Goal: Task Accomplishment & Management: Use online tool/utility

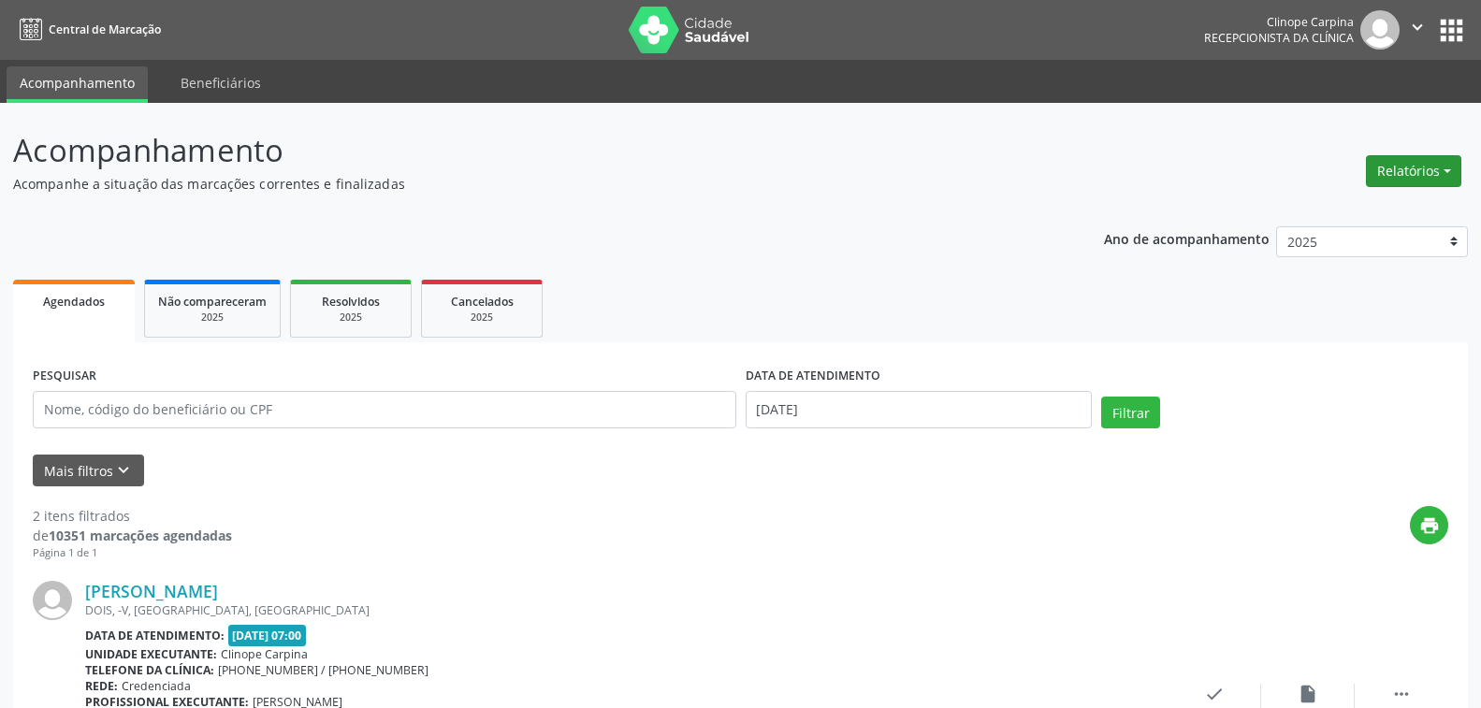
click at [1416, 165] on button "Relatórios" at bounding box center [1413, 171] width 95 height 32
click at [1351, 205] on link "Agendamentos" at bounding box center [1359, 211] width 201 height 26
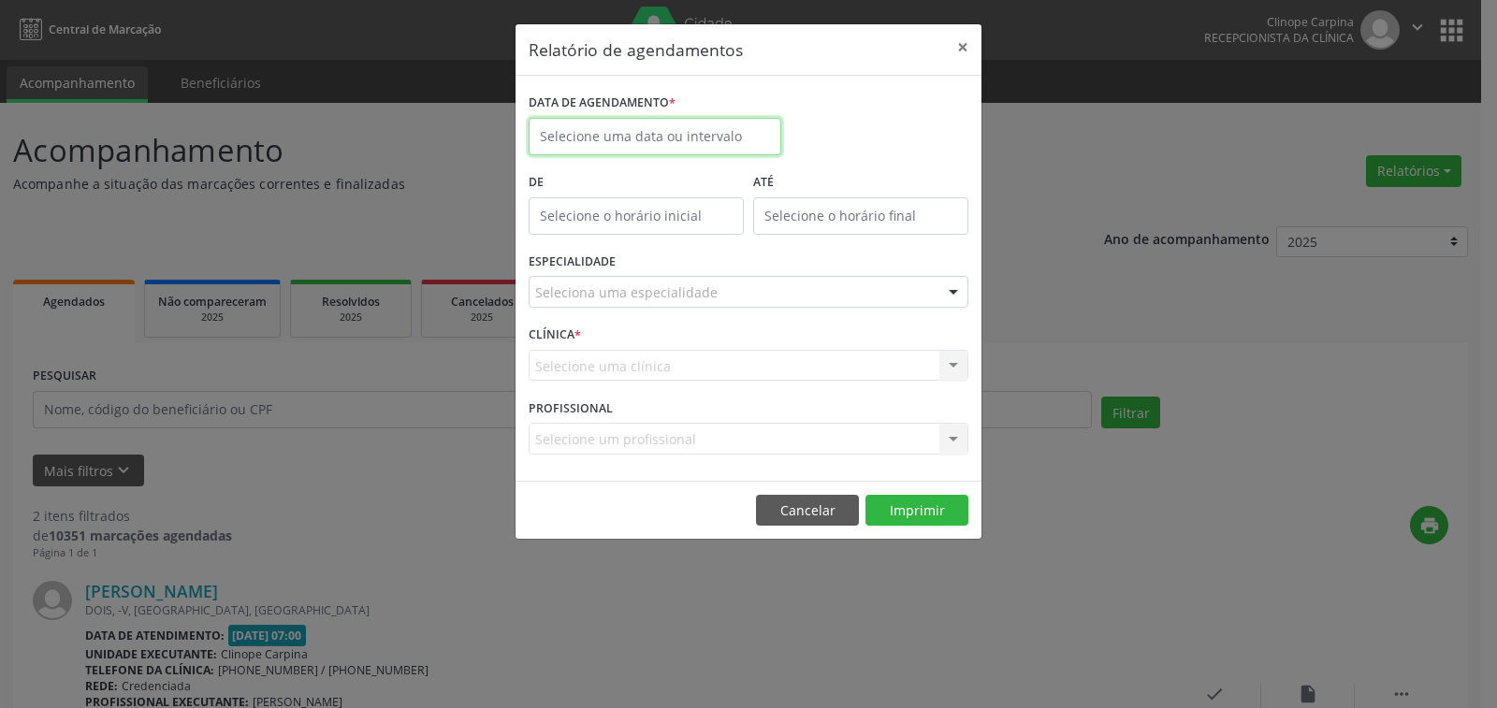
click at [584, 130] on input "text" at bounding box center [655, 136] width 253 height 37
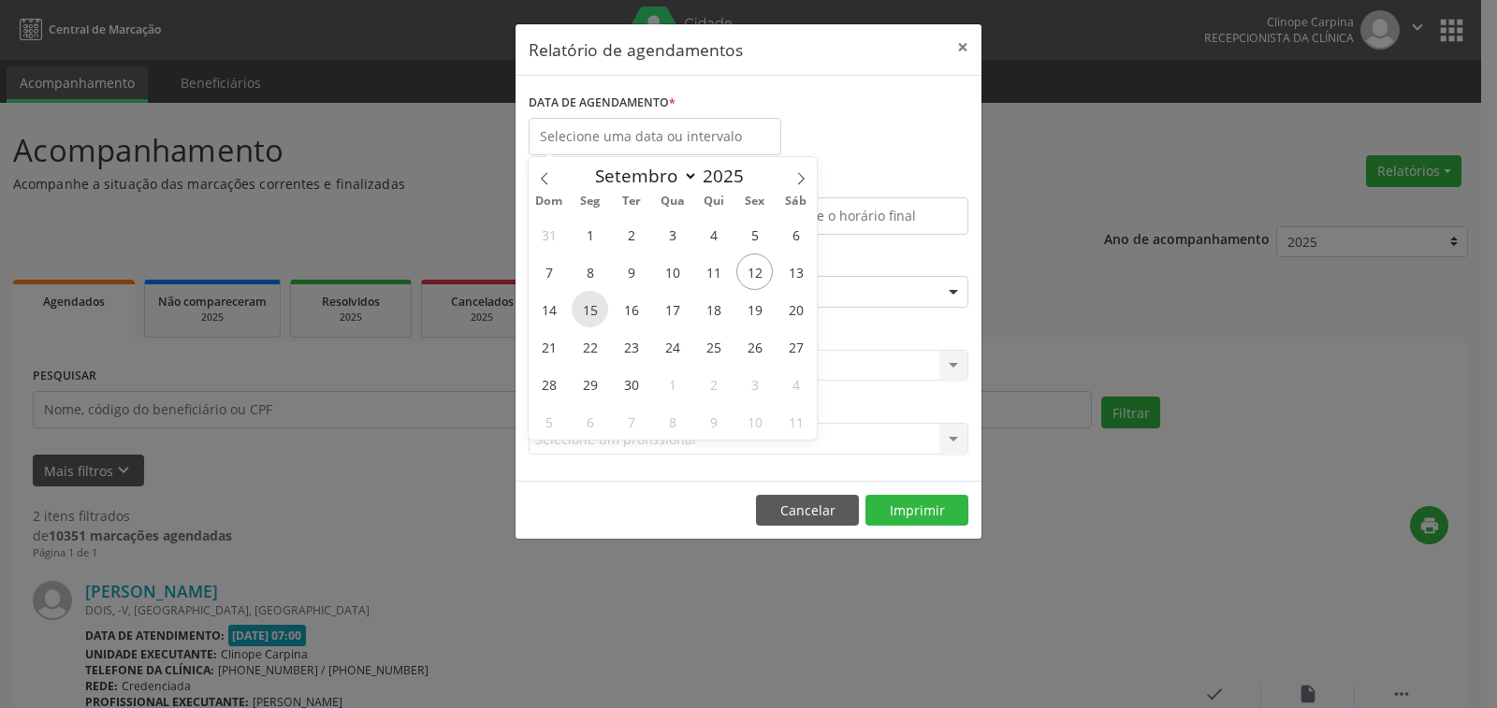
click at [586, 302] on span "15" at bounding box center [590, 309] width 36 height 36
type input "[DATE]"
click at [586, 302] on span "15" at bounding box center [590, 309] width 36 height 36
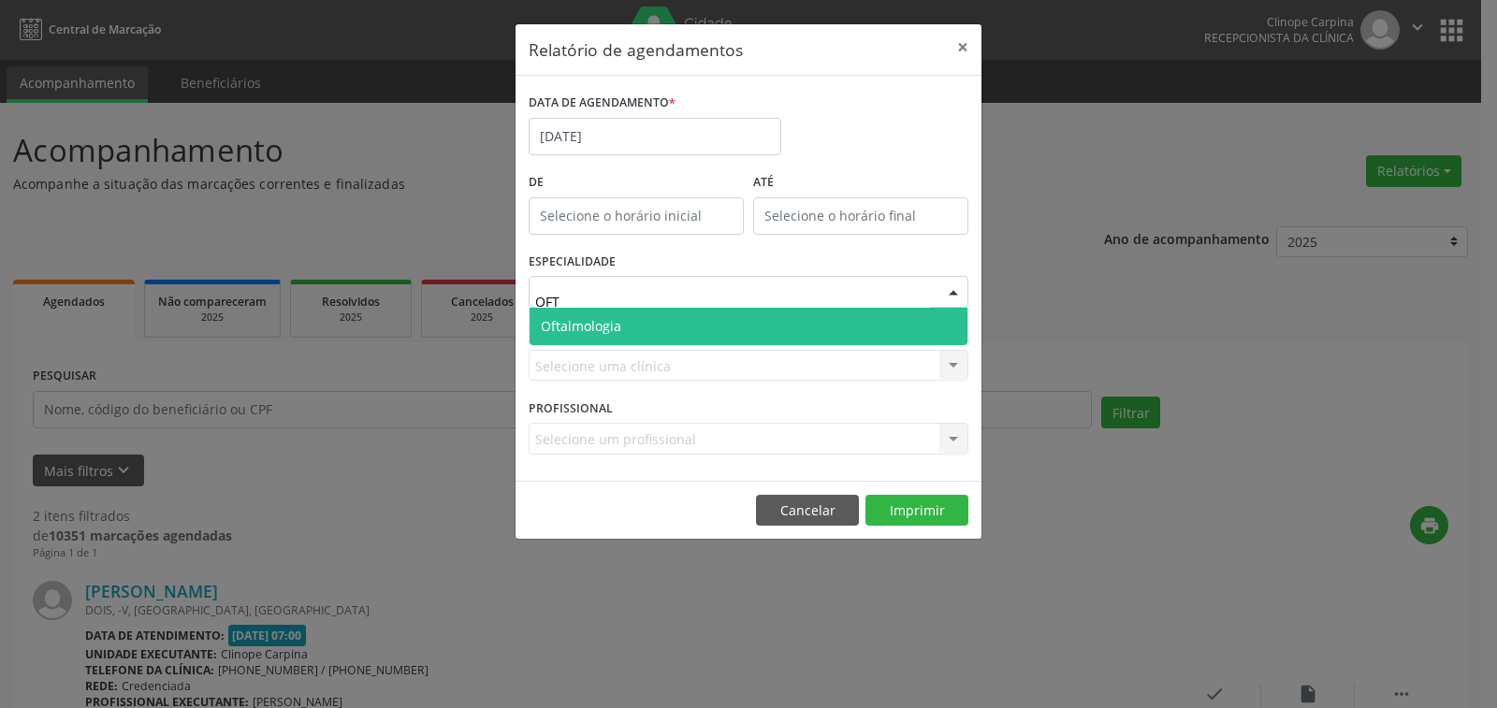
type input "OFTA"
click at [661, 327] on span "Oftalmologia" at bounding box center [749, 326] width 438 height 37
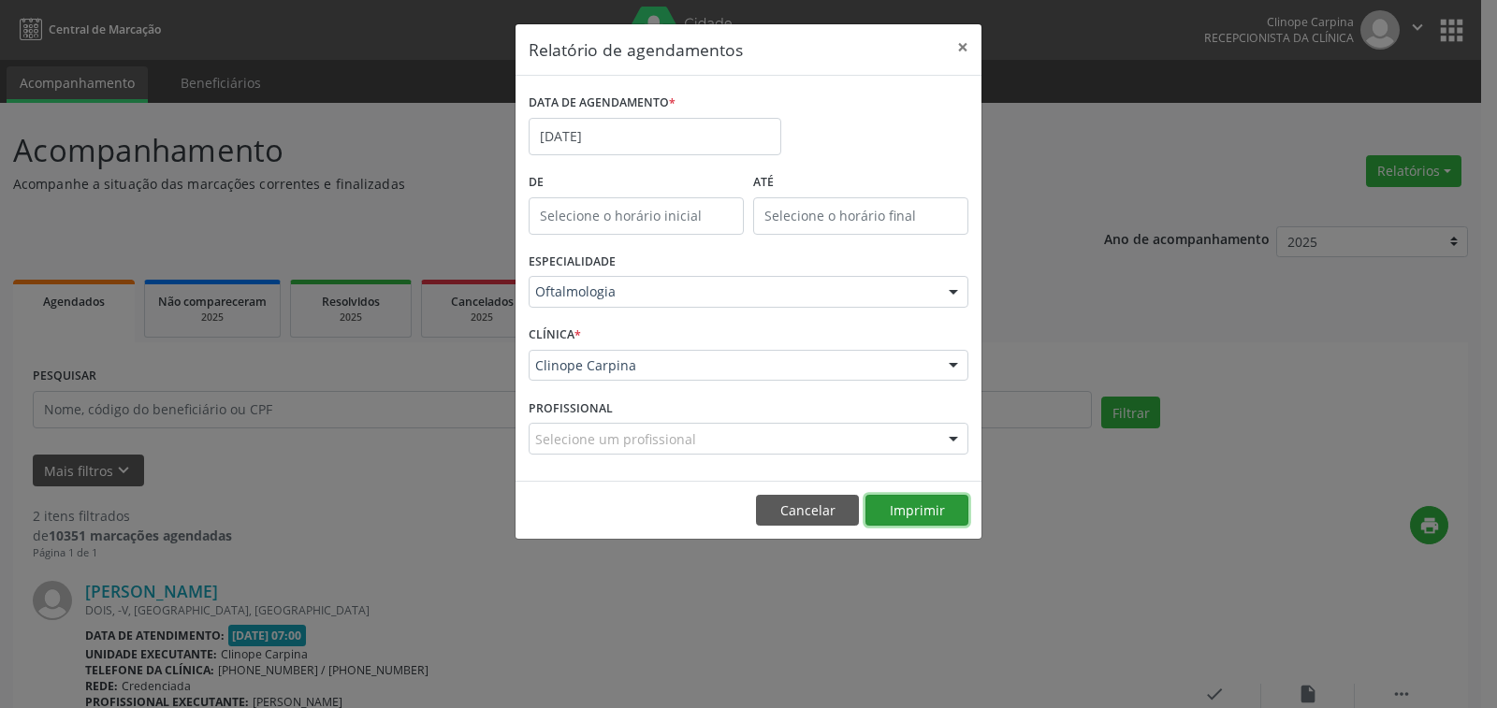
click at [918, 507] on button "Imprimir" at bounding box center [916, 511] width 103 height 32
click at [659, 136] on input "[DATE]" at bounding box center [655, 136] width 253 height 37
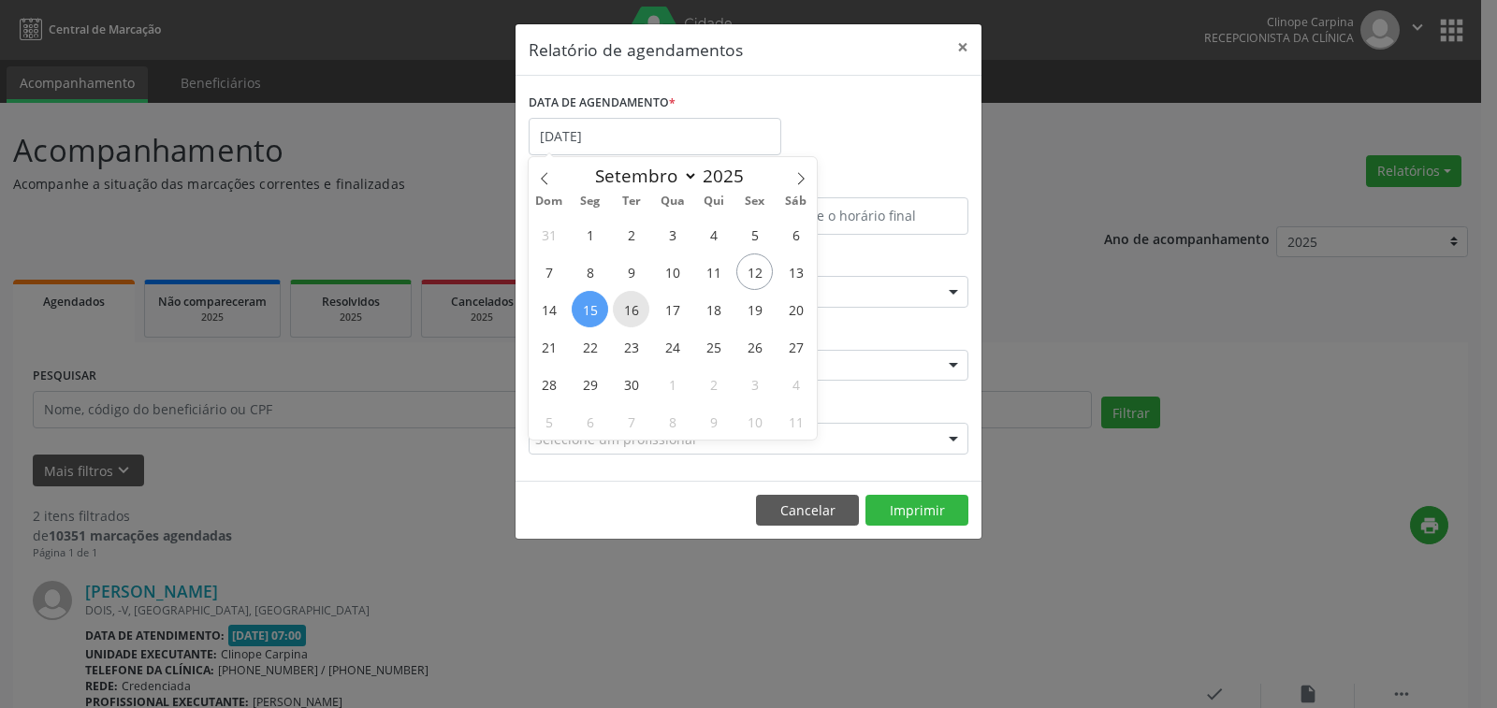
click at [626, 309] on span "16" at bounding box center [631, 309] width 36 height 36
type input "[DATE]"
click at [626, 309] on span "16" at bounding box center [631, 309] width 36 height 36
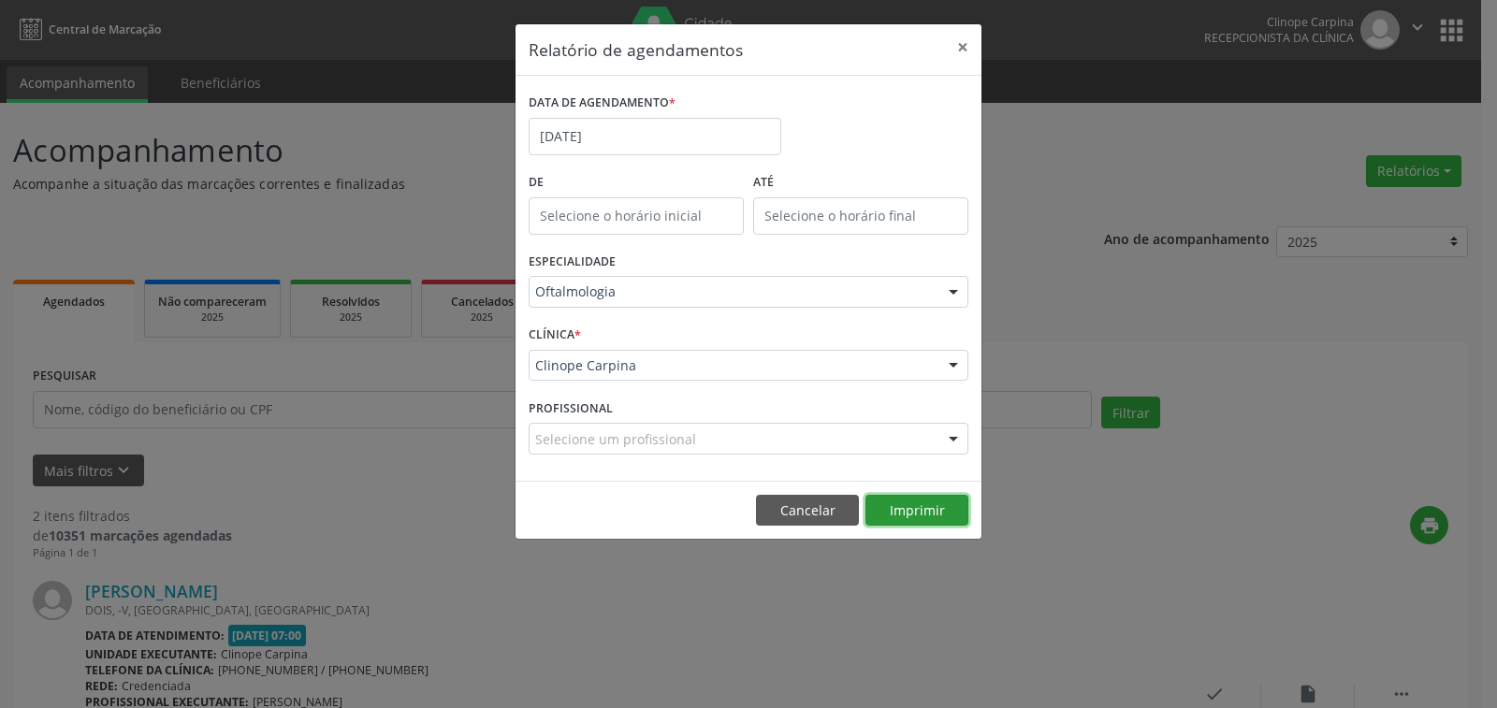
click at [918, 506] on button "Imprimir" at bounding box center [916, 511] width 103 height 32
click at [709, 151] on input "[DATE]" at bounding box center [655, 136] width 253 height 37
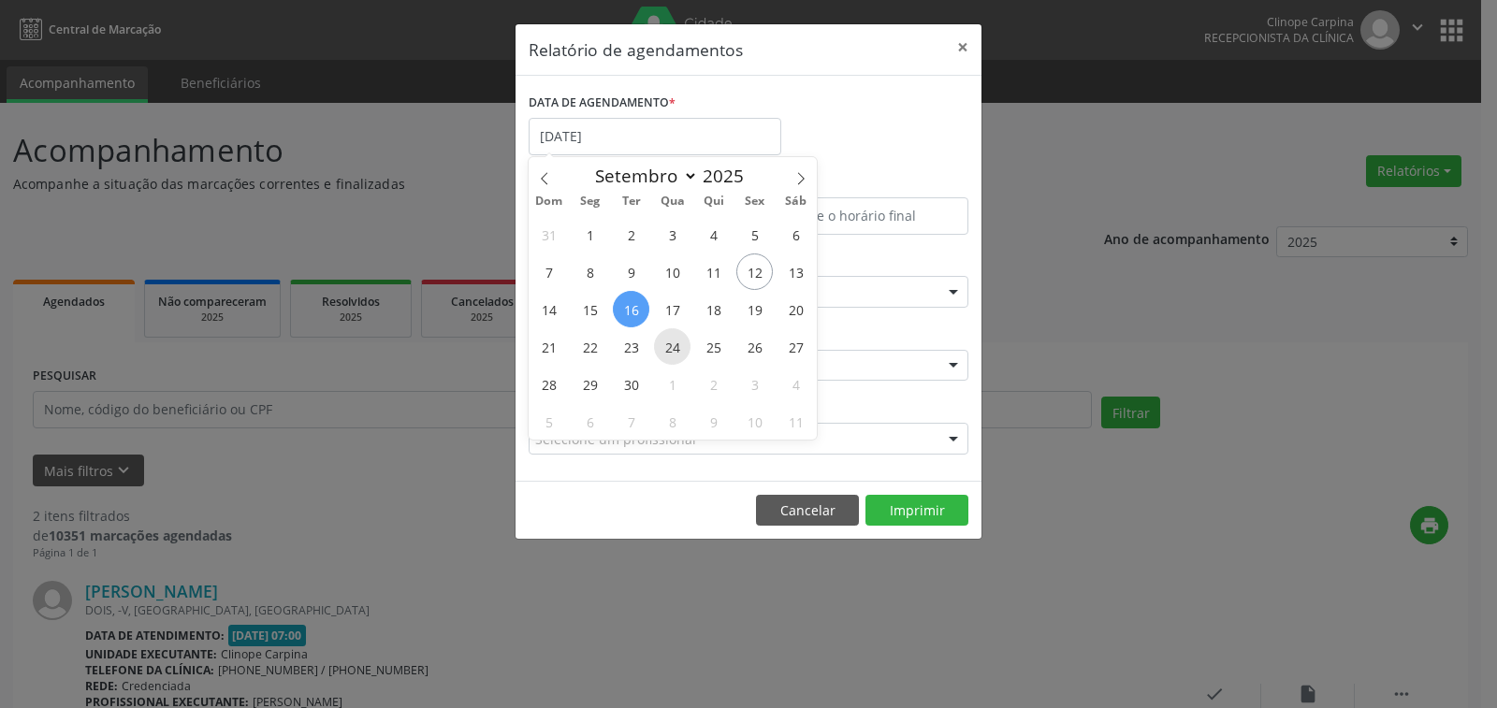
click at [680, 345] on span "24" at bounding box center [672, 346] width 36 height 36
type input "[DATE]"
click at [679, 345] on span "24" at bounding box center [672, 346] width 36 height 36
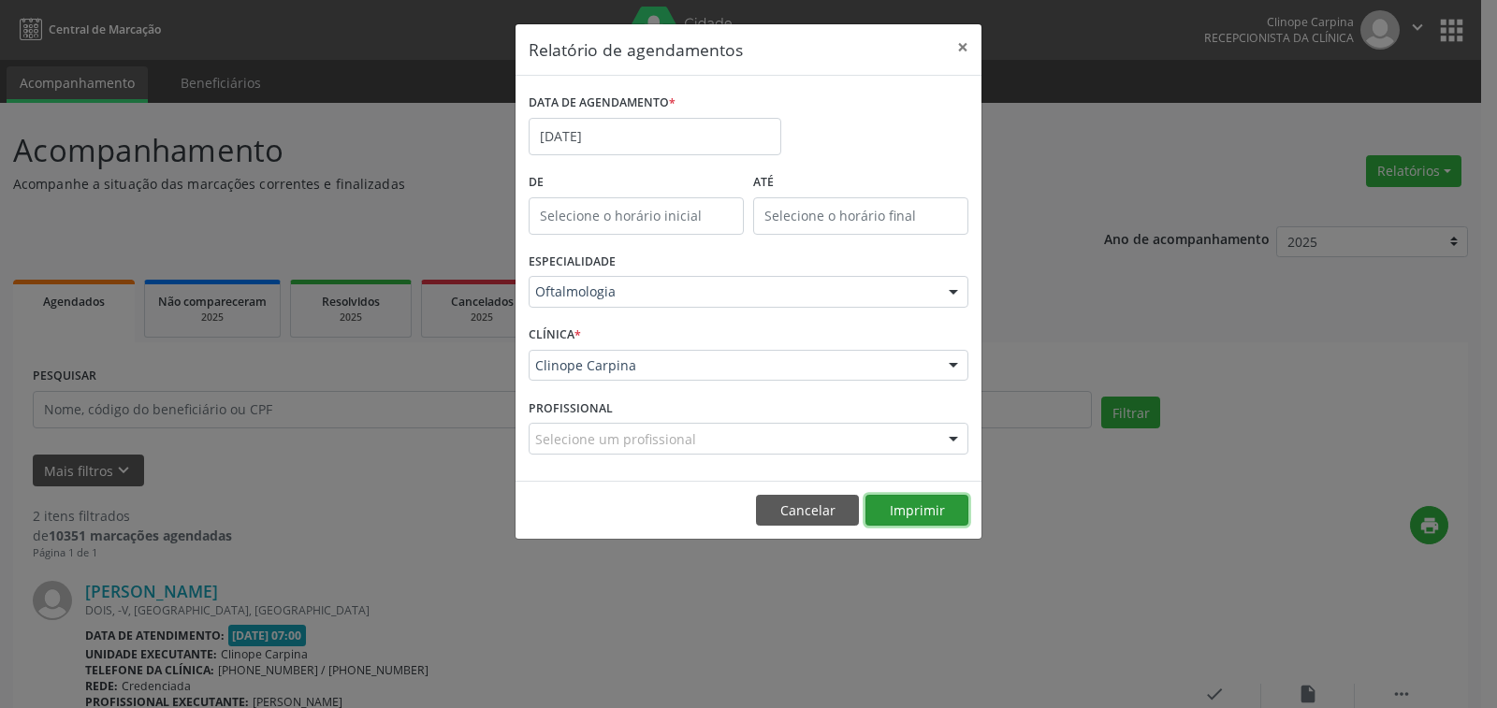
click at [908, 496] on button "Imprimir" at bounding box center [916, 511] width 103 height 32
